Goal: Information Seeking & Learning: Learn about a topic

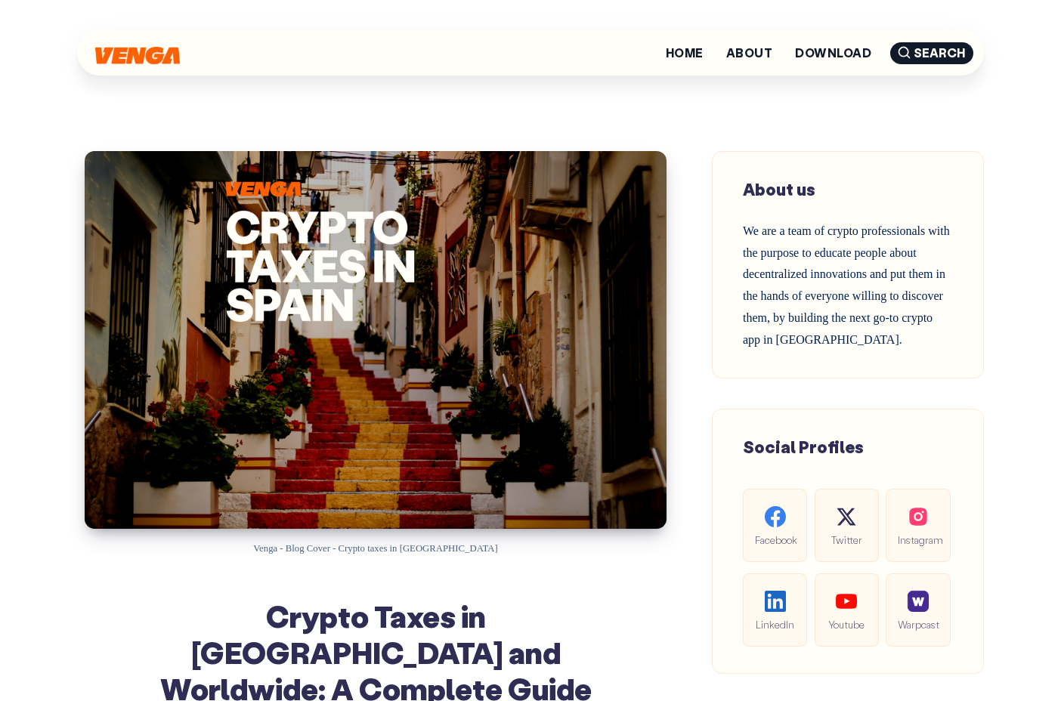
scroll to position [6378, 0]
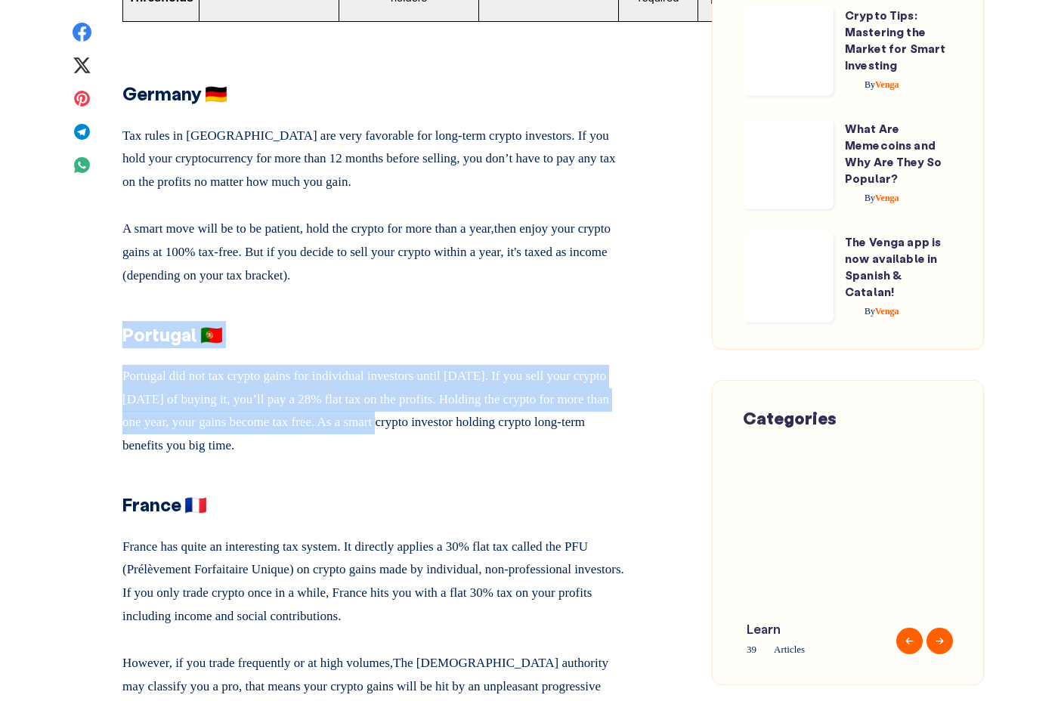
drag, startPoint x: 422, startPoint y: 415, endPoint x: 193, endPoint y: 280, distance: 265.3
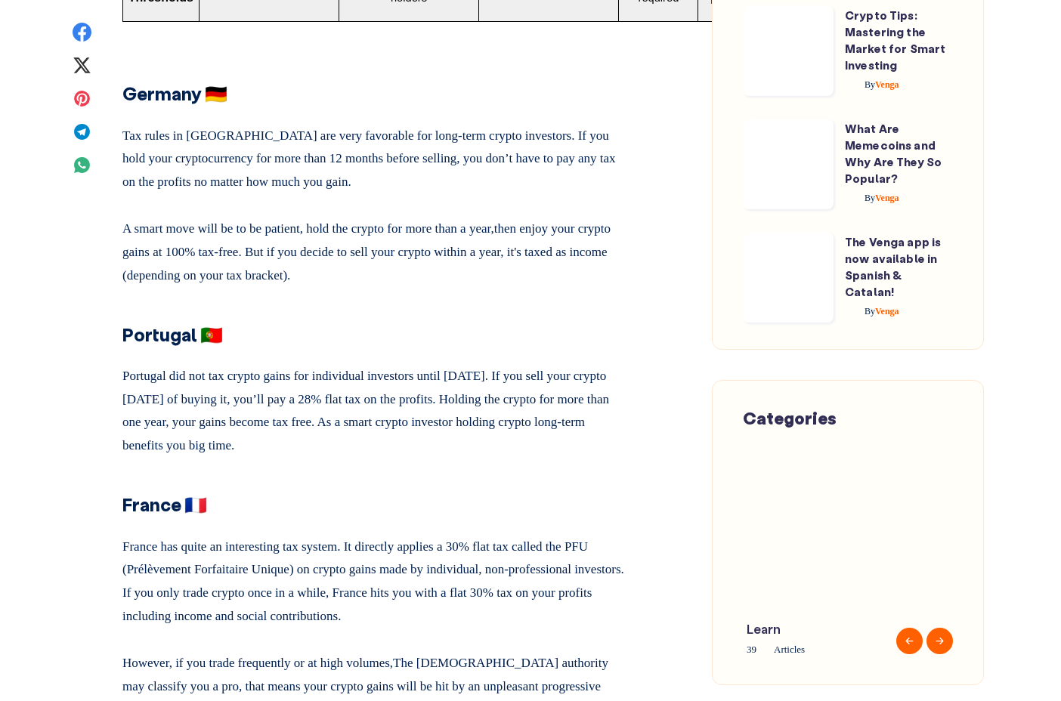
click at [330, 398] on p "Portugal did not tax crypto gains for individual investors until [DATE]. If you…" at bounding box center [375, 408] width 506 height 98
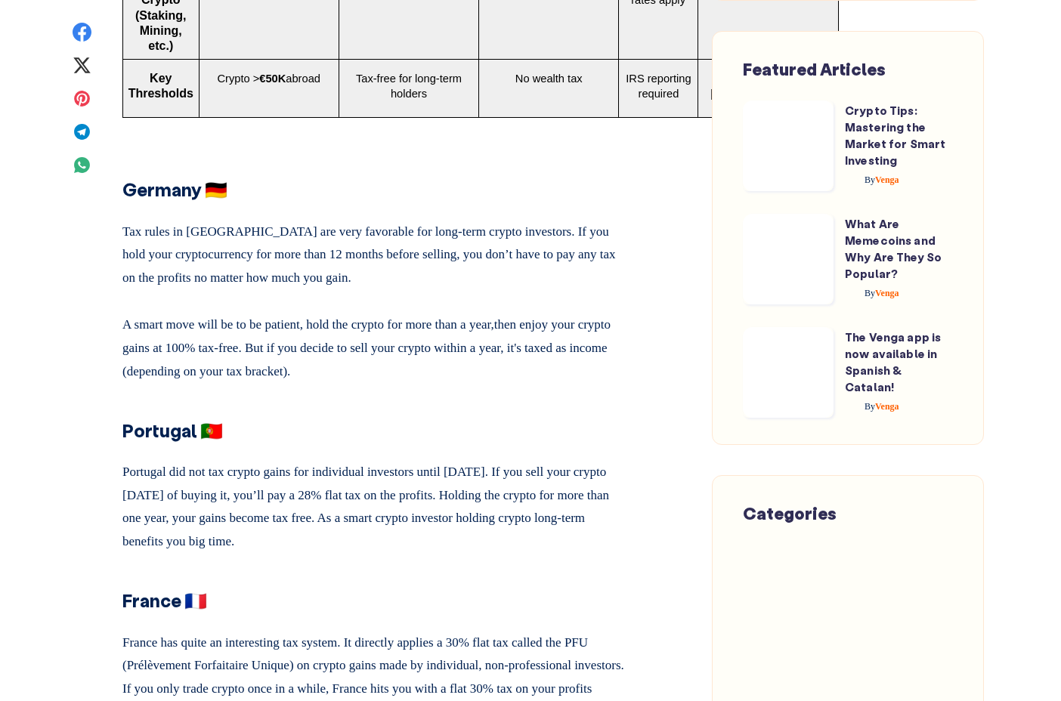
scroll to position [6280, 0]
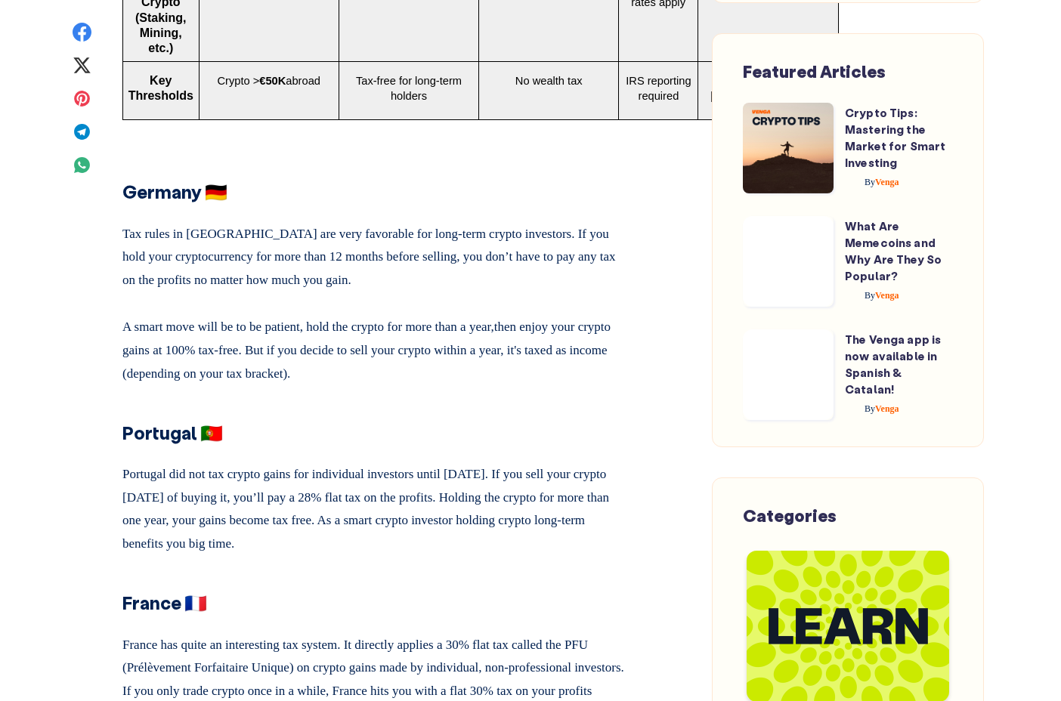
click at [302, 404] on h3 "Portugal 🇵🇹" at bounding box center [375, 425] width 506 height 43
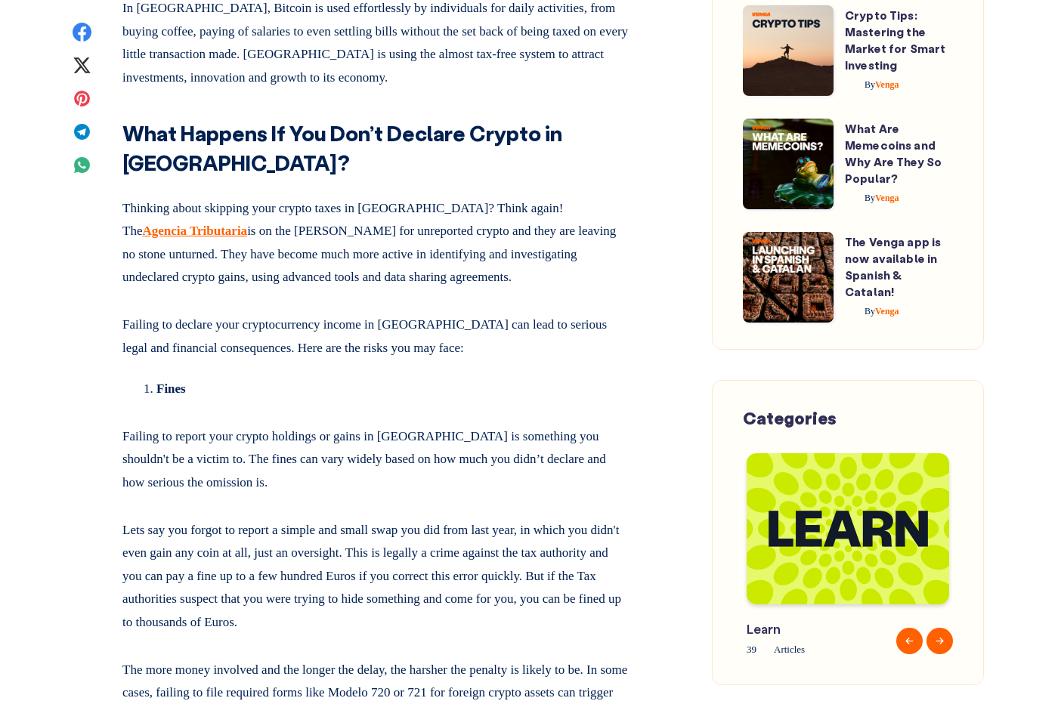
scroll to position [7572, 0]
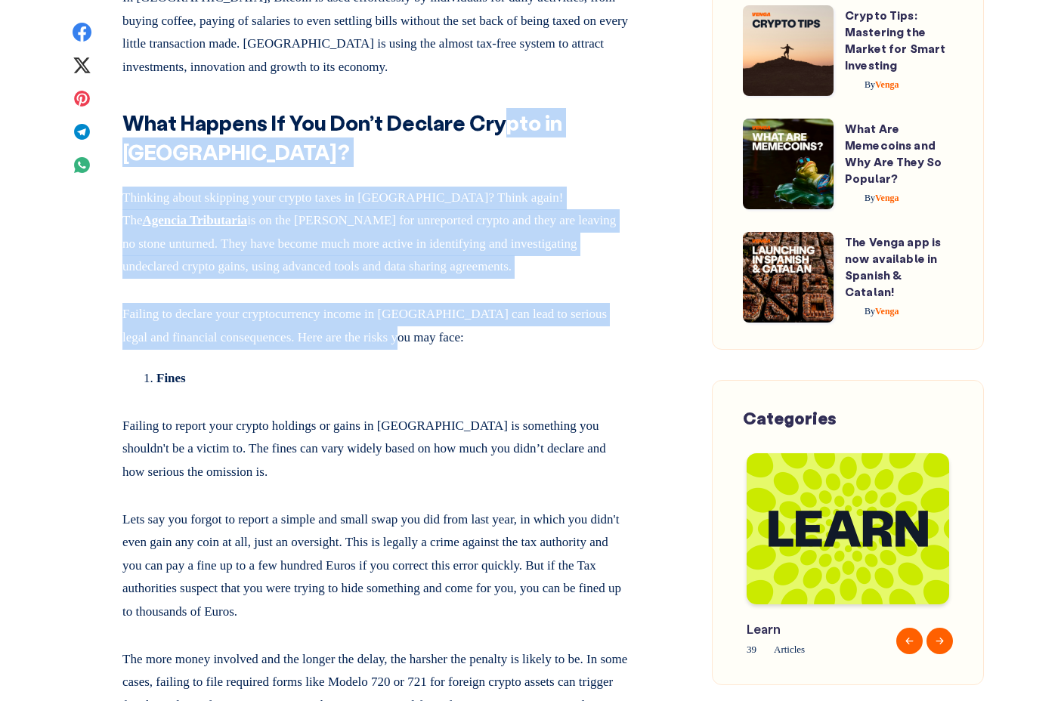
drag, startPoint x: 507, startPoint y: 316, endPoint x: 509, endPoint y: 122, distance: 193.5
click at [510, 113] on strong "What Happens If You Don’t Declare Crypto in [GEOGRAPHIC_DATA]?" at bounding box center [342, 137] width 440 height 57
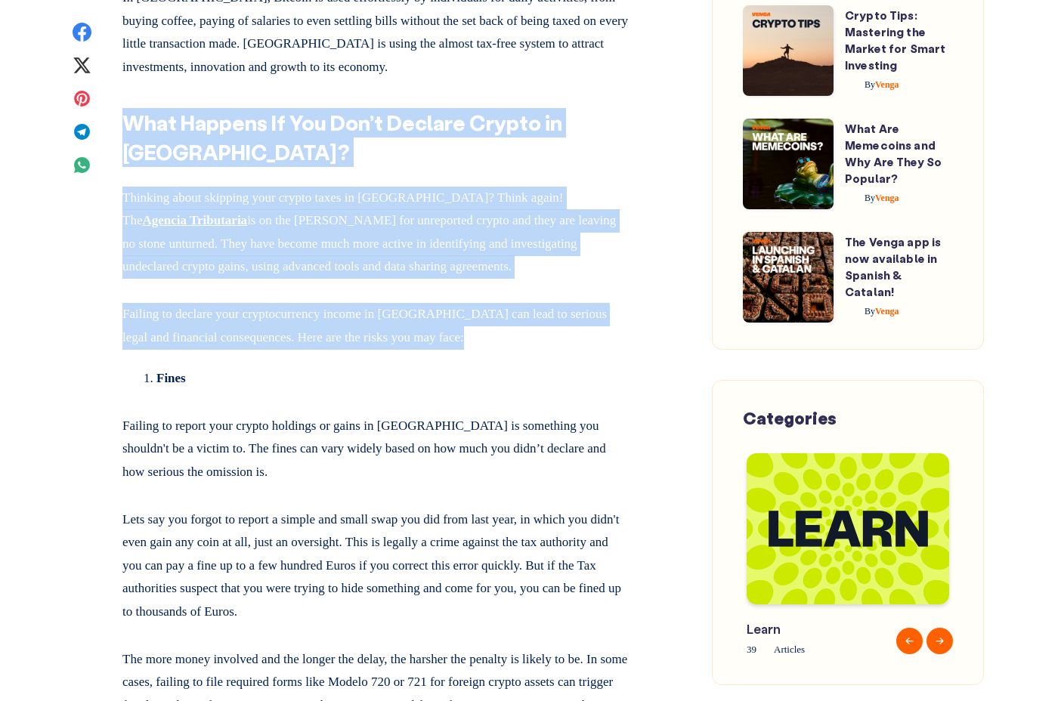
drag, startPoint x: 508, startPoint y: 113, endPoint x: 464, endPoint y: 328, distance: 219.8
drag, startPoint x: 469, startPoint y: 326, endPoint x: 467, endPoint y: 110, distance: 216.9
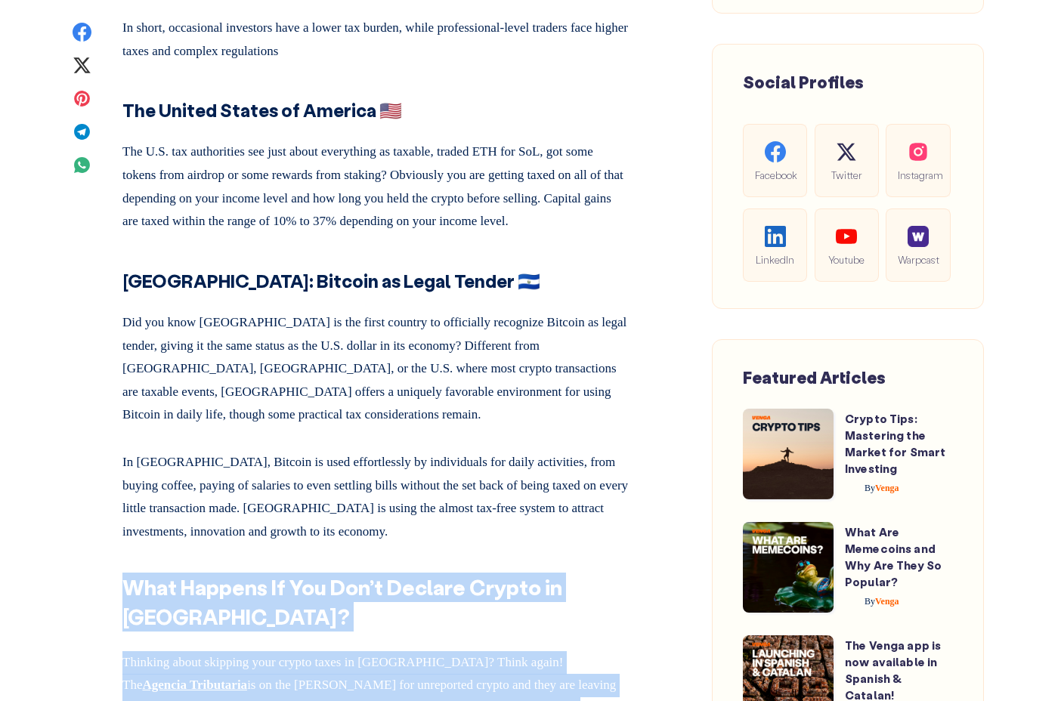
scroll to position [7123, 0]
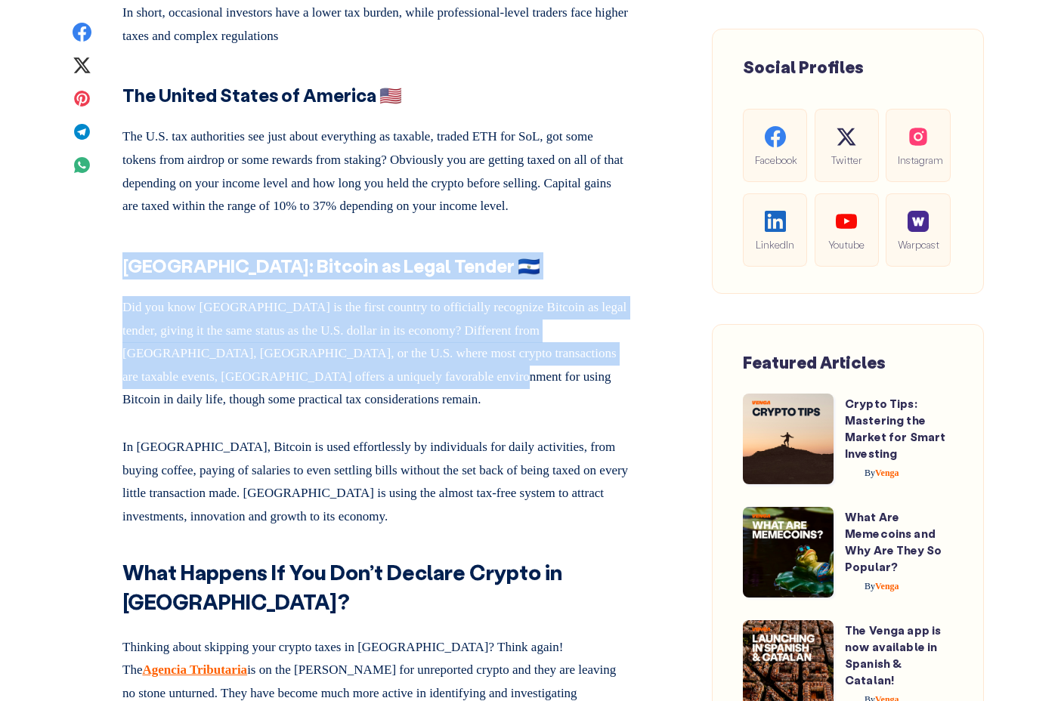
drag, startPoint x: 444, startPoint y: 394, endPoint x: 468, endPoint y: 243, distance: 152.9
click at [468, 243] on h3 "[GEOGRAPHIC_DATA]: Bitcoin as Legal Tender 🇸🇻" at bounding box center [375, 258] width 506 height 43
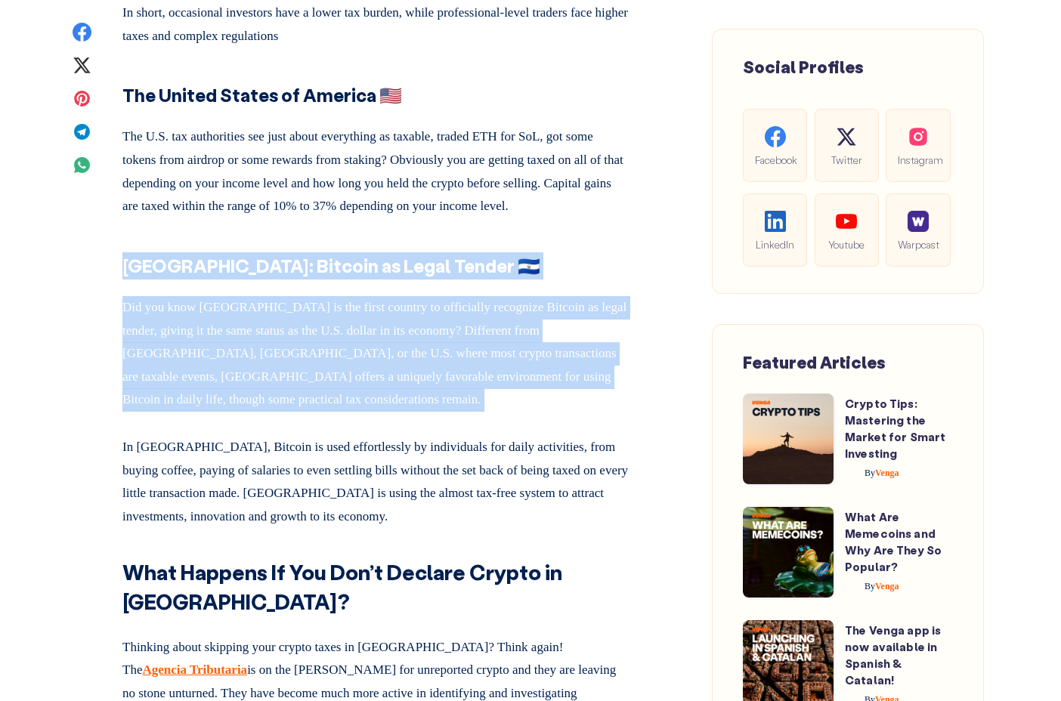
drag, startPoint x: 468, startPoint y: 233, endPoint x: 403, endPoint y: 420, distance: 197.6
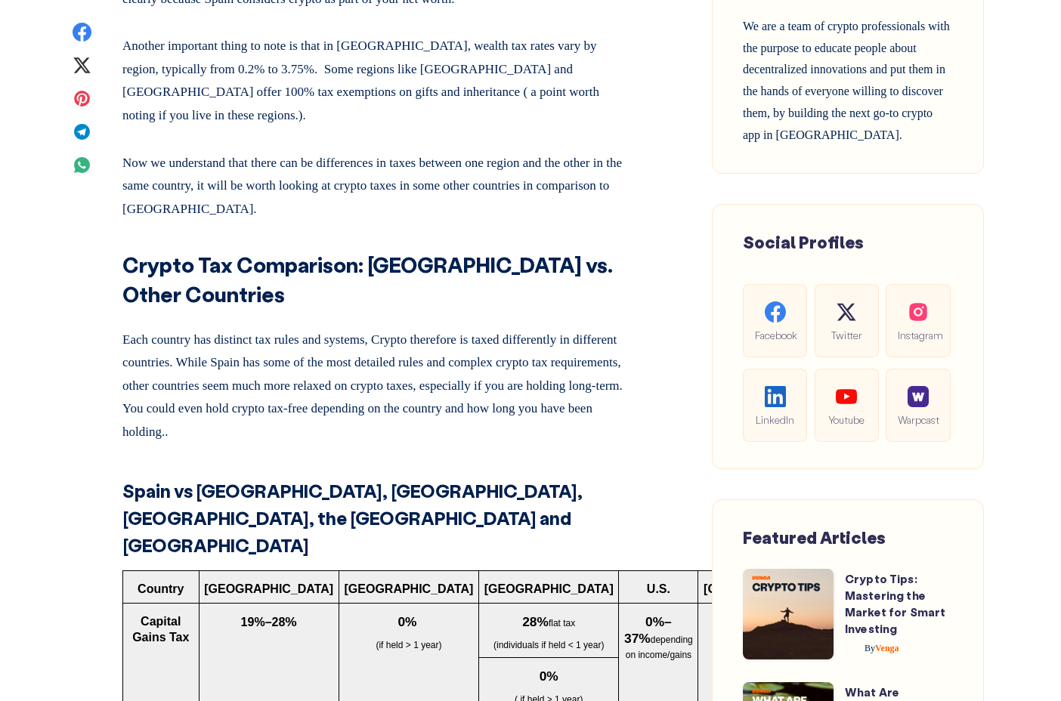
scroll to position [5474, 0]
